Goal: Task Accomplishment & Management: Manage account settings

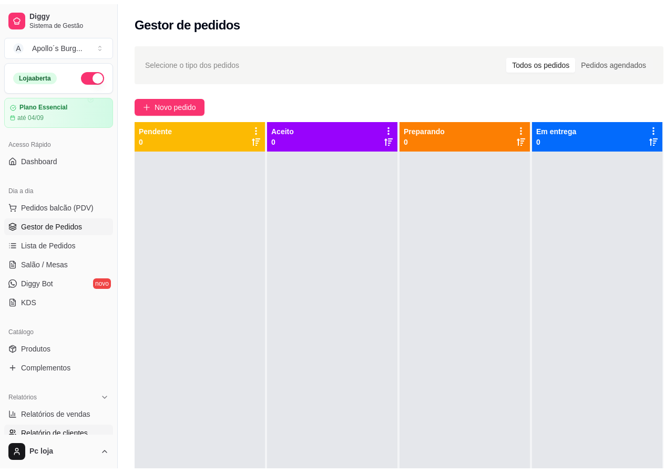
scroll to position [105, 0]
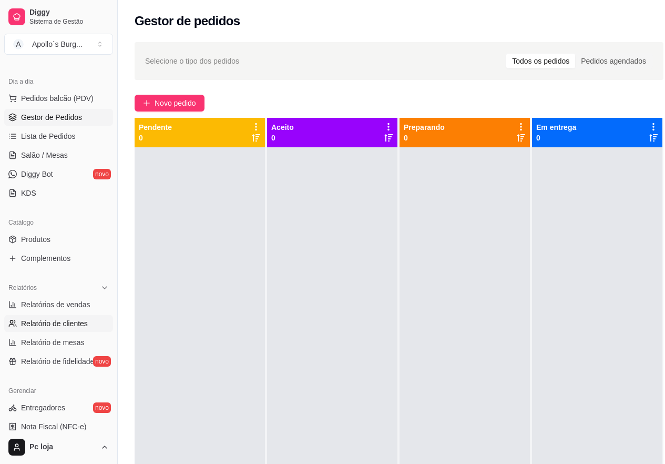
click at [74, 324] on span "Relatório de clientes" at bounding box center [54, 323] width 67 height 11
select select "30"
select select "HIGHEST_TOTAL_SPENT_WITH_ORDERS"
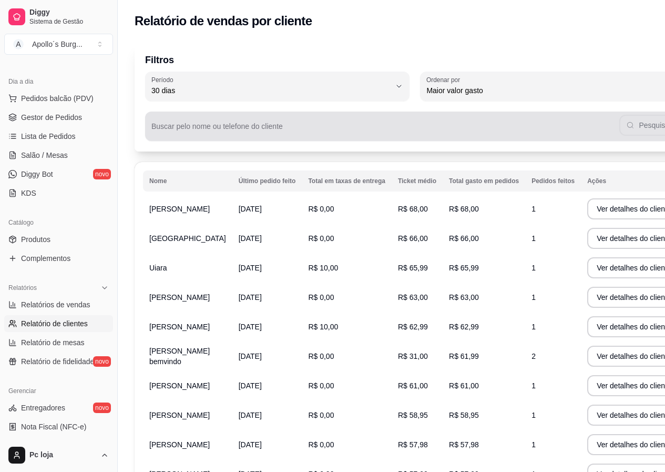
click at [223, 128] on input "Buscar pelo nome ou telefone do cliente" at bounding box center [385, 130] width 468 height 11
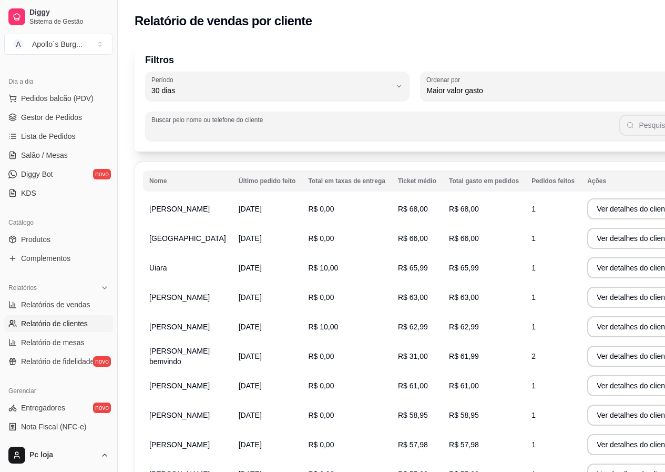
click at [223, 128] on input "Buscar pelo nome ou telefone do cliente" at bounding box center [385, 130] width 468 height 11
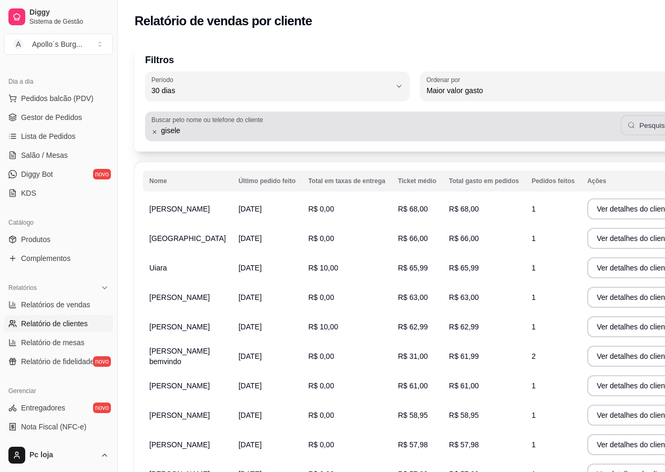
click at [621, 129] on button "Pesquisar" at bounding box center [649, 125] width 57 height 21
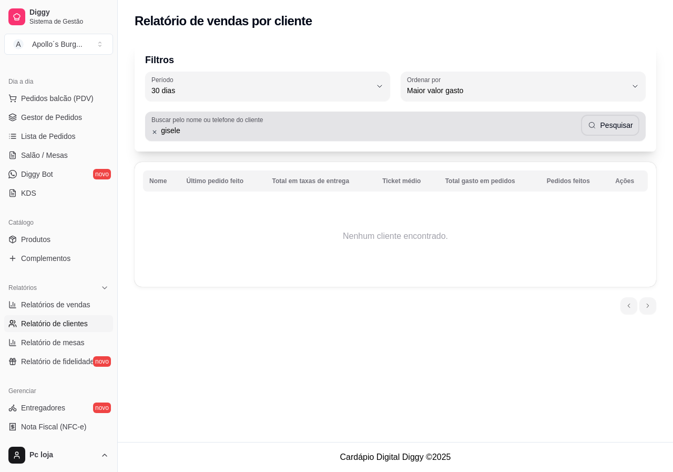
click at [239, 130] on input "gisele" at bounding box center [369, 130] width 423 height 11
click at [616, 133] on button "Pesquisar" at bounding box center [610, 125] width 56 height 21
click at [208, 131] on input "gise" at bounding box center [369, 130] width 423 height 11
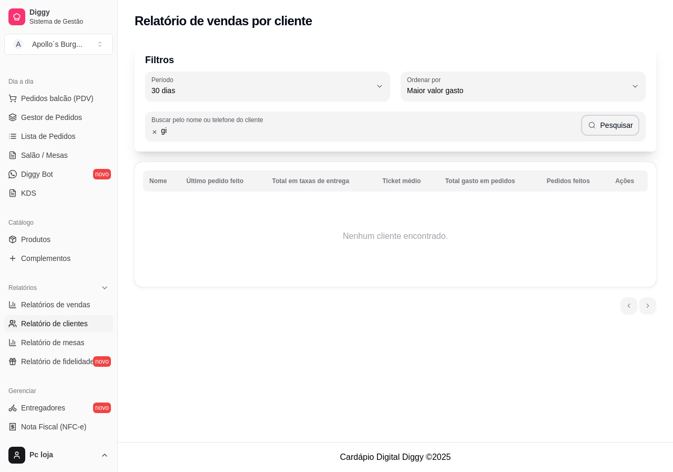
type input "g"
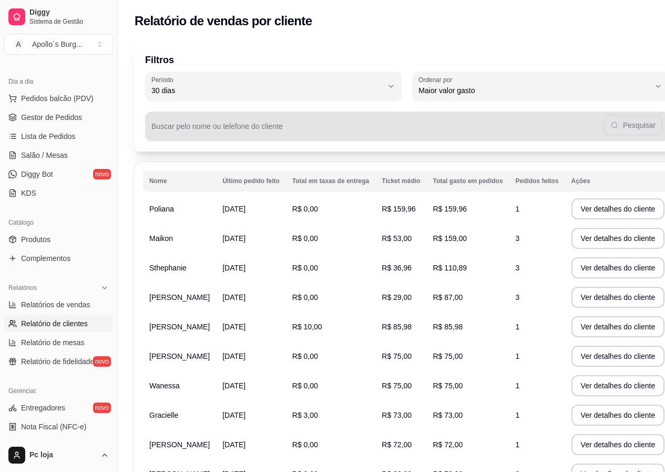
click at [463, 126] on input "Buscar pelo nome ou telefone do cliente" at bounding box center [377, 130] width 452 height 11
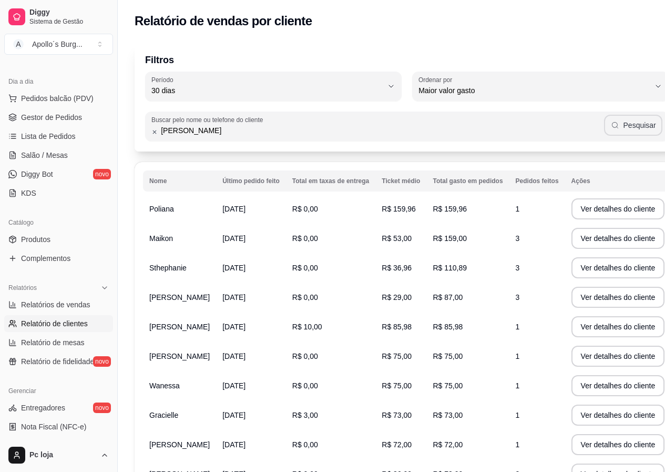
type input "[PERSON_NAME]"
click at [613, 121] on button "Pesquisar" at bounding box center [633, 125] width 58 height 21
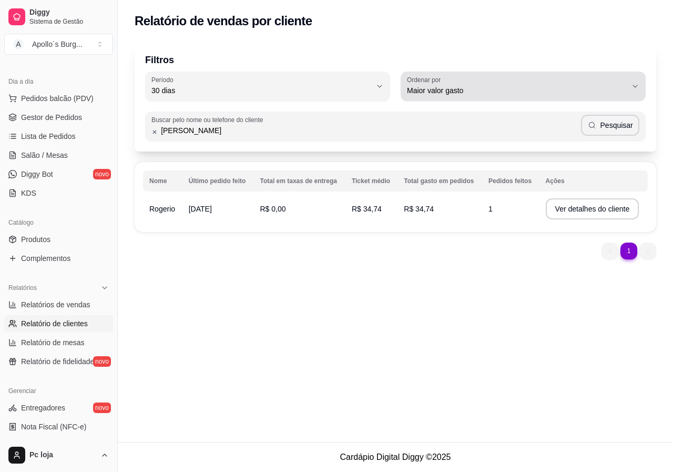
click at [438, 92] on span "Maior valor gasto" at bounding box center [517, 90] width 220 height 11
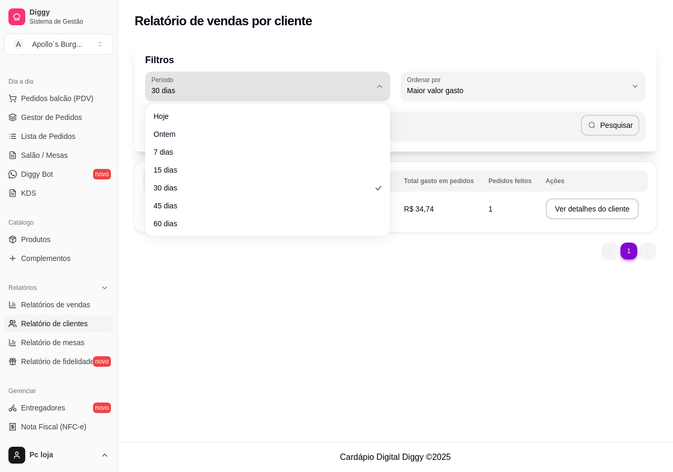
click at [272, 84] on div "30 dias" at bounding box center [261, 86] width 220 height 21
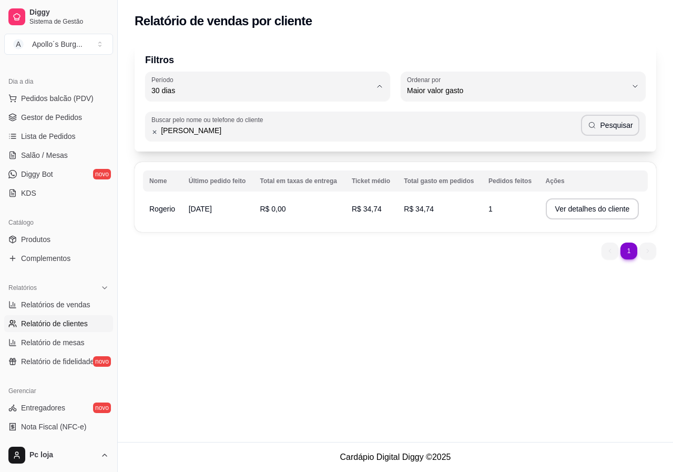
click at [253, 116] on span "Hoje" at bounding box center [262, 115] width 209 height 10
type input "0"
select select "0"
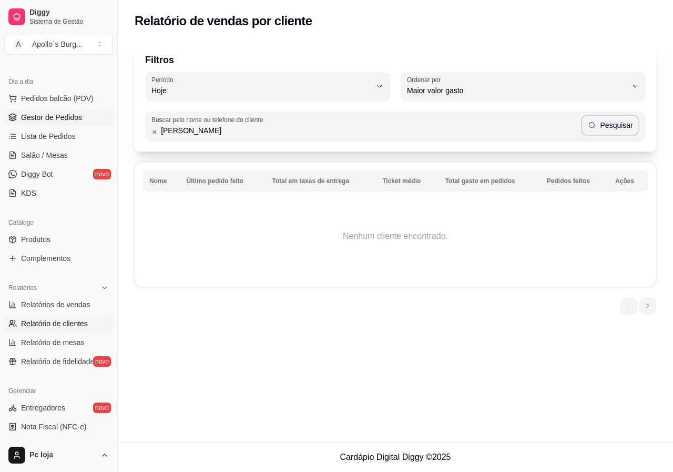
click at [71, 123] on link "Gestor de Pedidos" at bounding box center [58, 117] width 109 height 17
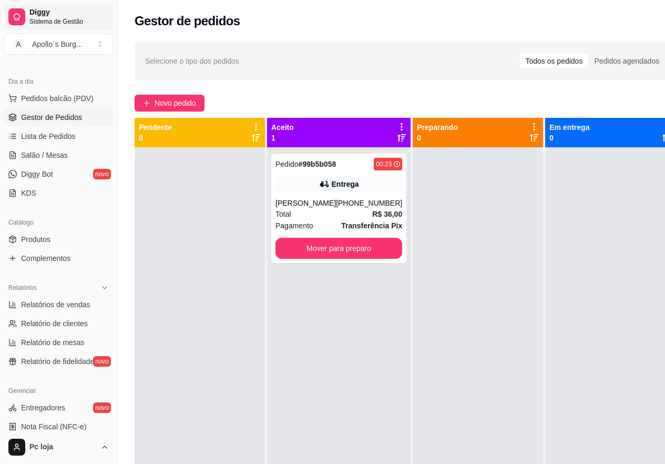
click at [109, 15] on link "Diggy Sistema de Gestão" at bounding box center [58, 16] width 109 height 25
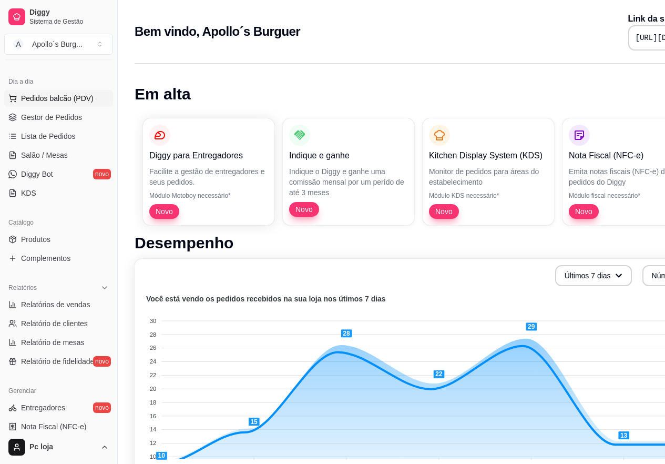
click at [52, 95] on span "Pedidos balcão (PDV)" at bounding box center [57, 98] width 73 height 11
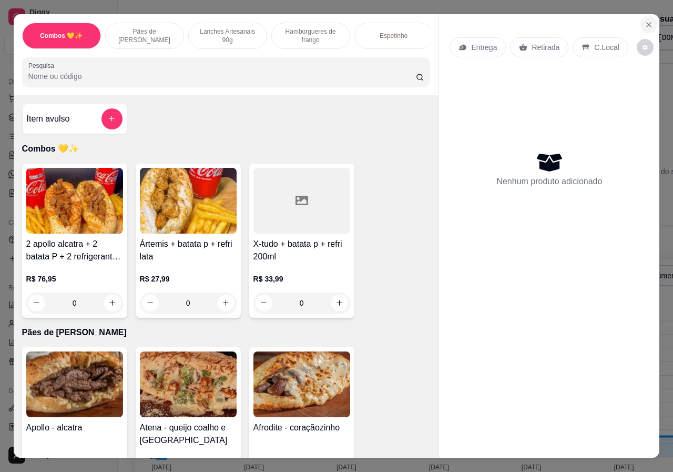
click at [645, 24] on icon "Close" at bounding box center [649, 25] width 8 height 8
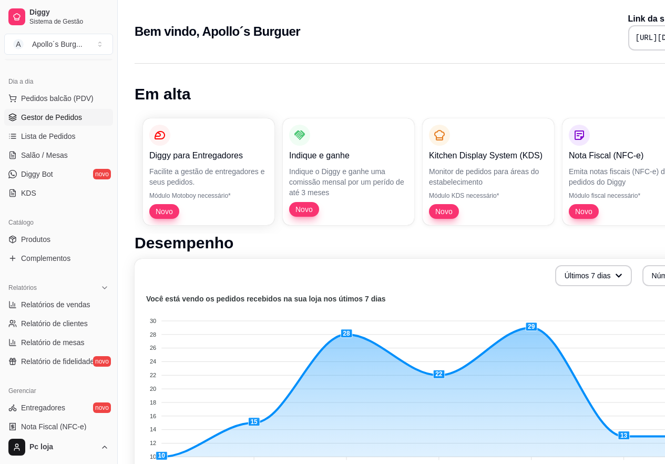
click at [49, 112] on span "Gestor de Pedidos" at bounding box center [51, 117] width 61 height 11
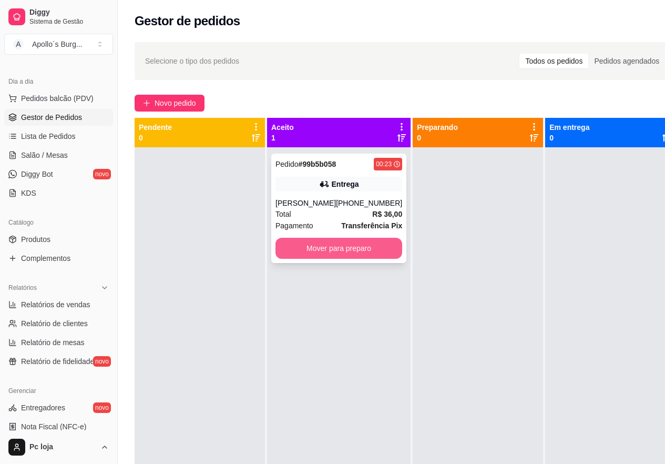
click at [320, 253] on button "Mover para preparo" at bounding box center [339, 248] width 127 height 21
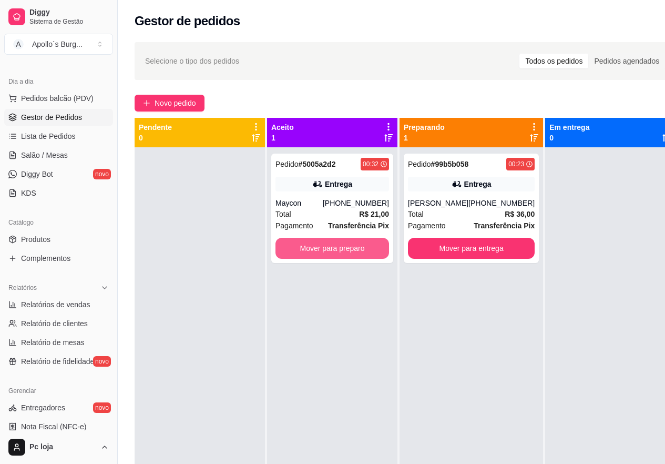
click at [321, 253] on button "Mover para preparo" at bounding box center [333, 248] width 114 height 21
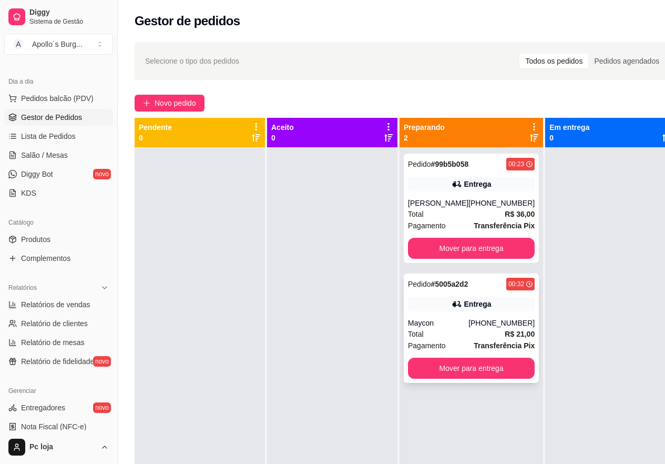
click at [465, 309] on div "Entrega" at bounding box center [477, 304] width 27 height 11
click at [467, 200] on div "[PERSON_NAME]" at bounding box center [438, 203] width 60 height 11
click at [477, 220] on div "Total R$ 36,00" at bounding box center [471, 214] width 127 height 12
click at [430, 208] on div "[PERSON_NAME]" at bounding box center [438, 203] width 60 height 11
click at [453, 203] on div "[PERSON_NAME]" at bounding box center [438, 203] width 60 height 11
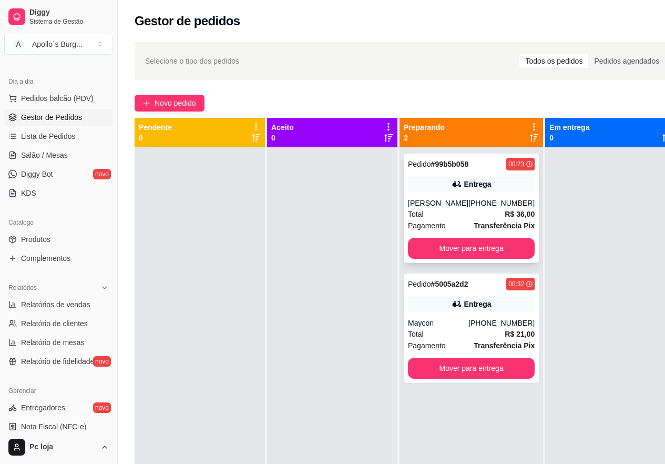
click at [485, 202] on div "[PHONE_NUMBER]" at bounding box center [501, 203] width 66 height 11
click at [462, 324] on div "Pedido # 5005a2d2 00:32 Entrega Maycon [PHONE_NUMBER] Total R$ 21,00 Pagamento …" at bounding box center [471, 327] width 135 height 109
click at [465, 208] on div "[PERSON_NAME]" at bounding box center [438, 203] width 60 height 11
click at [477, 246] on div "Pedido # 99b5b058 00:23 Entrega [PERSON_NAME] [PHONE_NUMBER] Total R$ 36,00 Pag…" at bounding box center [471, 208] width 135 height 109
click at [456, 256] on button "Mover para entrega" at bounding box center [471, 248] width 127 height 21
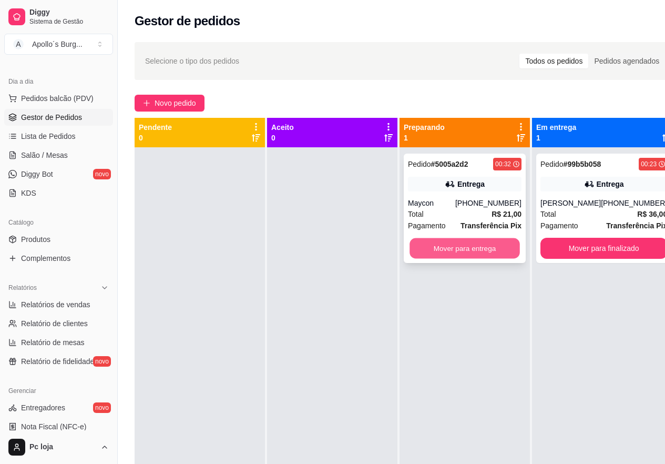
click at [471, 249] on button "Mover para entrega" at bounding box center [465, 248] width 110 height 21
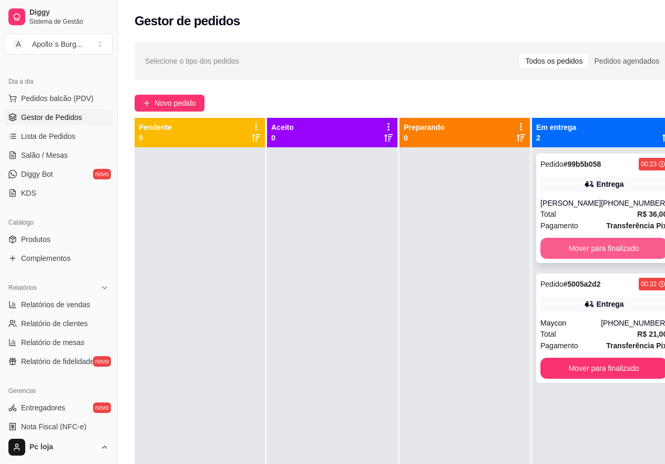
click at [636, 254] on button "Mover para finalizado" at bounding box center [604, 248] width 127 height 21
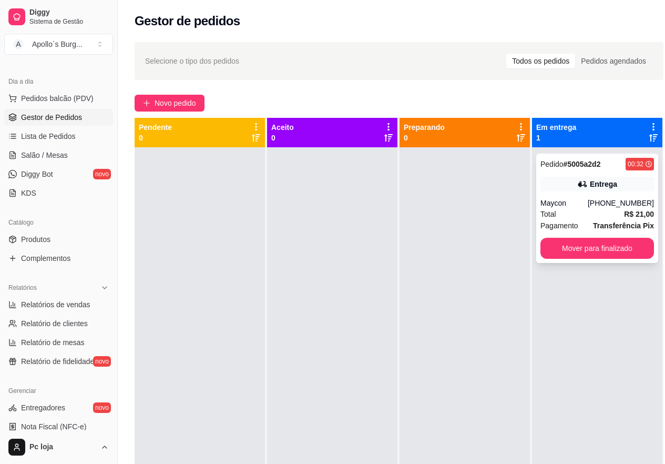
click at [616, 256] on button "Mover para finalizado" at bounding box center [598, 248] width 114 height 21
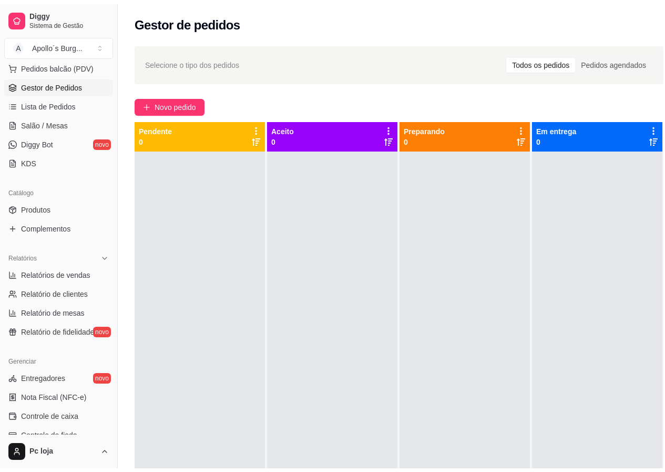
scroll to position [285, 0]
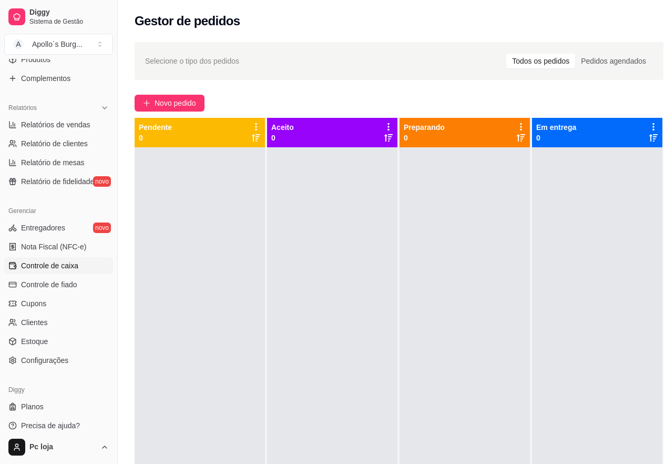
click at [64, 266] on span "Controle de caixa" at bounding box center [49, 265] width 57 height 11
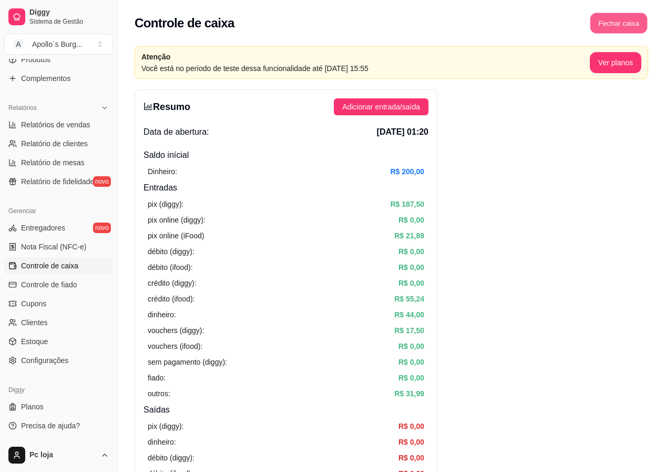
click at [625, 22] on button "Fechar caixa" at bounding box center [618, 23] width 57 height 21
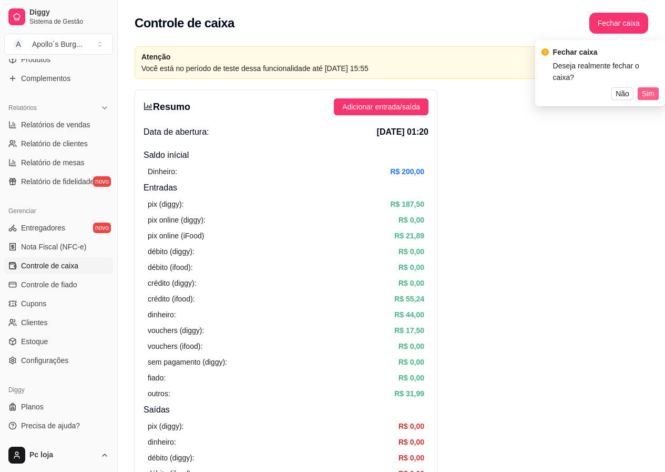
click at [652, 88] on span "Sim" at bounding box center [648, 94] width 13 height 12
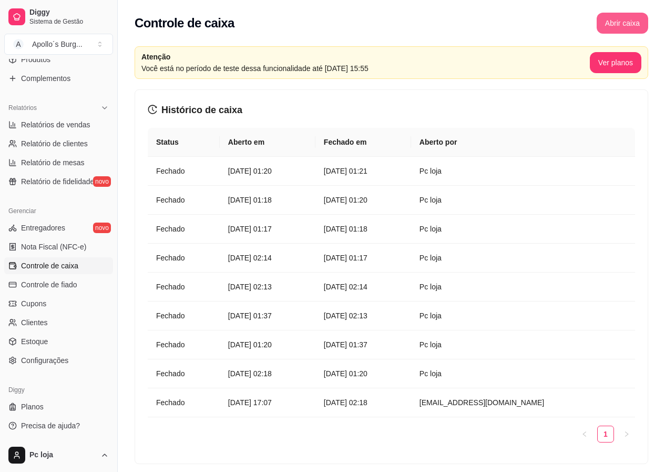
click at [622, 17] on button "Abrir caixa" at bounding box center [623, 23] width 52 height 21
click at [277, 170] on article "[DATE] 01:20" at bounding box center [267, 171] width 79 height 12
drag, startPoint x: 399, startPoint y: 173, endPoint x: 261, endPoint y: 180, distance: 138.5
click at [400, 173] on article "[DATE] 01:21" at bounding box center [363, 171] width 79 height 12
click at [168, 168] on article "Fechado" at bounding box center [183, 171] width 55 height 12
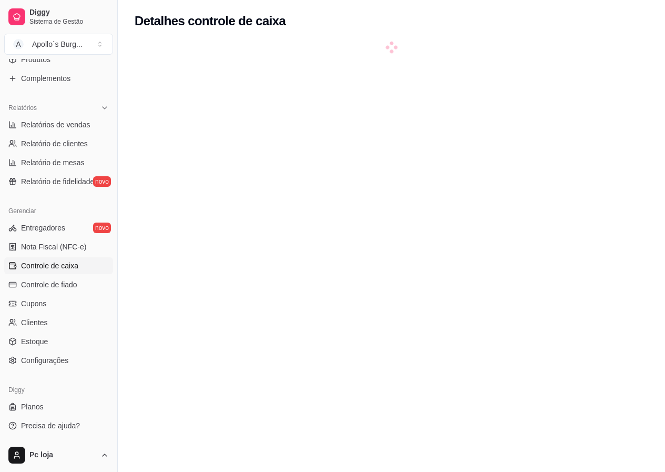
drag, startPoint x: 225, startPoint y: 167, endPoint x: 321, endPoint y: 166, distance: 96.2
click at [320, 166] on div at bounding box center [392, 278] width 514 height 472
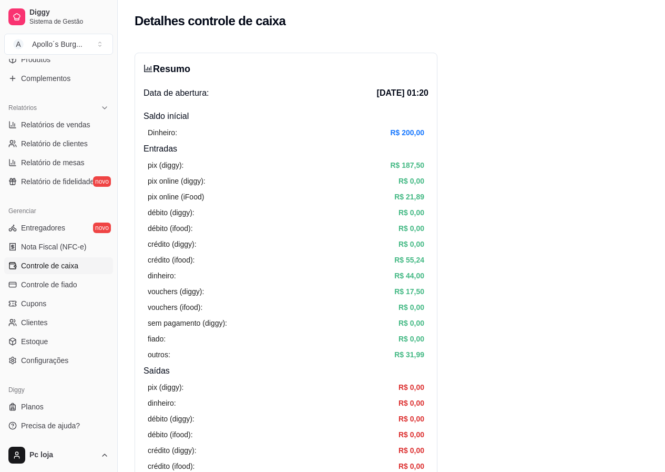
click at [57, 258] on link "Controle de caixa" at bounding box center [58, 265] width 109 height 17
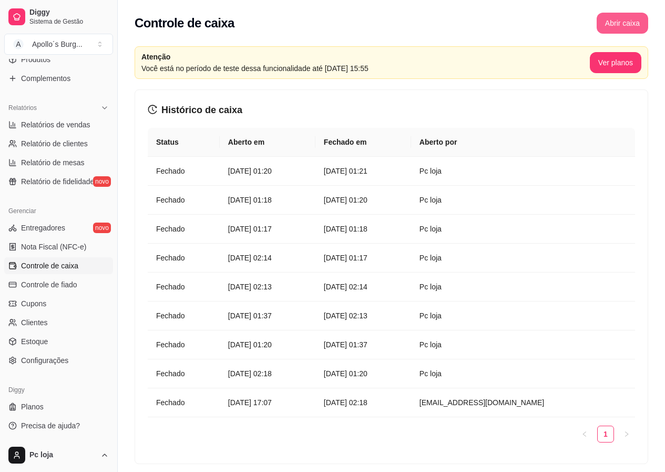
click at [626, 25] on button "Abrir caixa" at bounding box center [623, 23] width 52 height 21
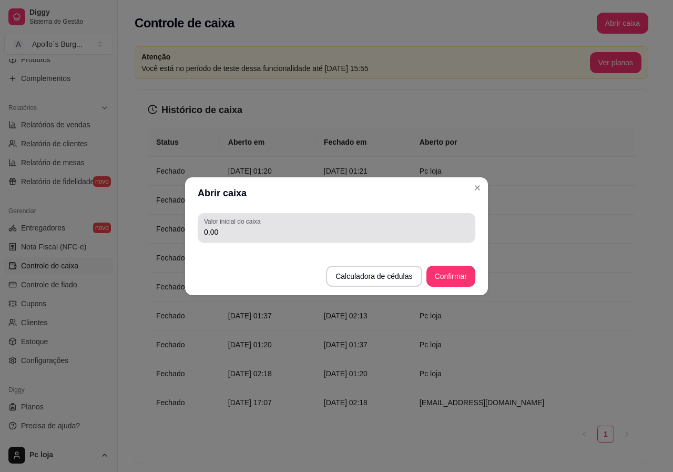
click at [236, 233] on input "0,00" at bounding box center [336, 232] width 265 height 11
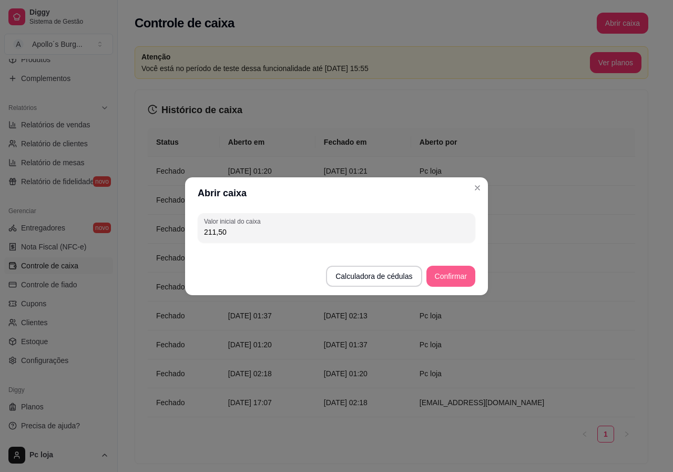
type input "211,50"
click at [461, 275] on button "Confirmar" at bounding box center [450, 276] width 49 height 21
